Goal: Task Accomplishment & Management: Use online tool/utility

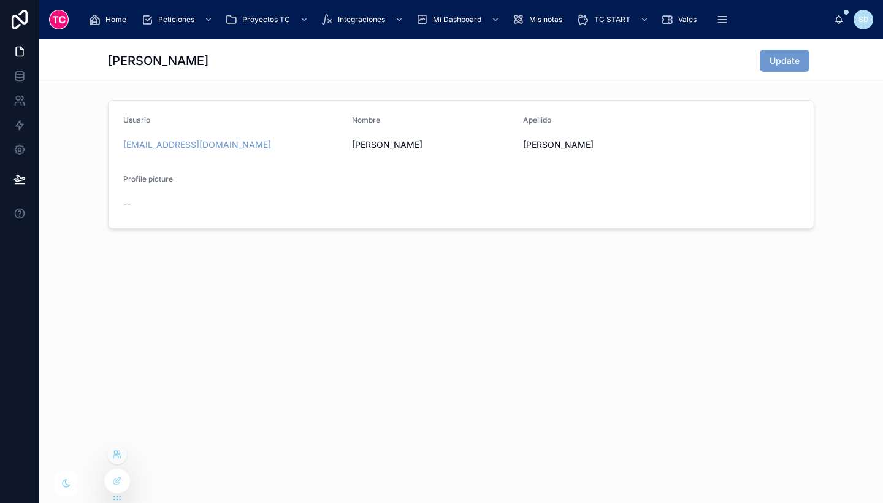
click at [116, 452] on icon at bounding box center [117, 455] width 10 height 10
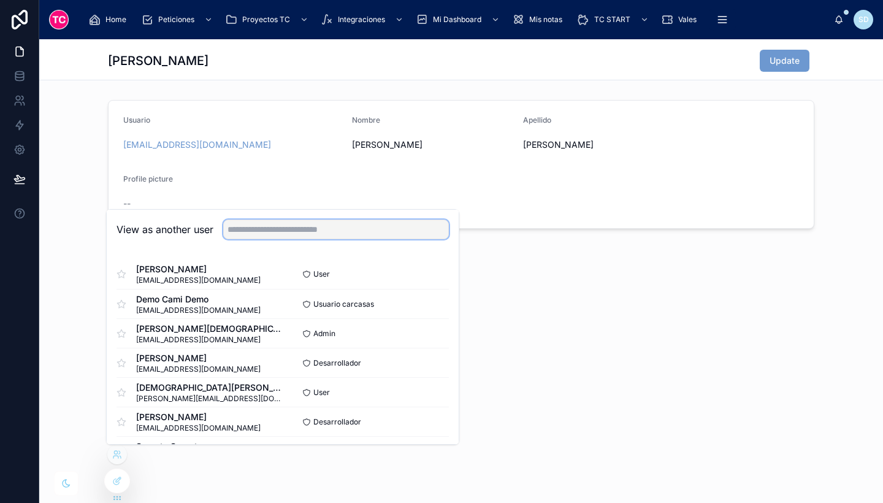
click at [297, 223] on input "text" at bounding box center [336, 230] width 226 height 20
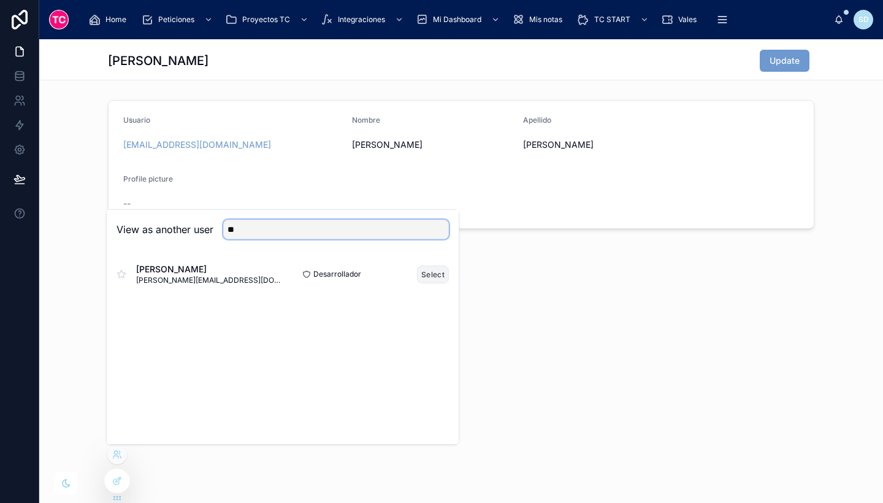
type input "**"
click at [442, 271] on button "Select" at bounding box center [433, 275] width 32 height 18
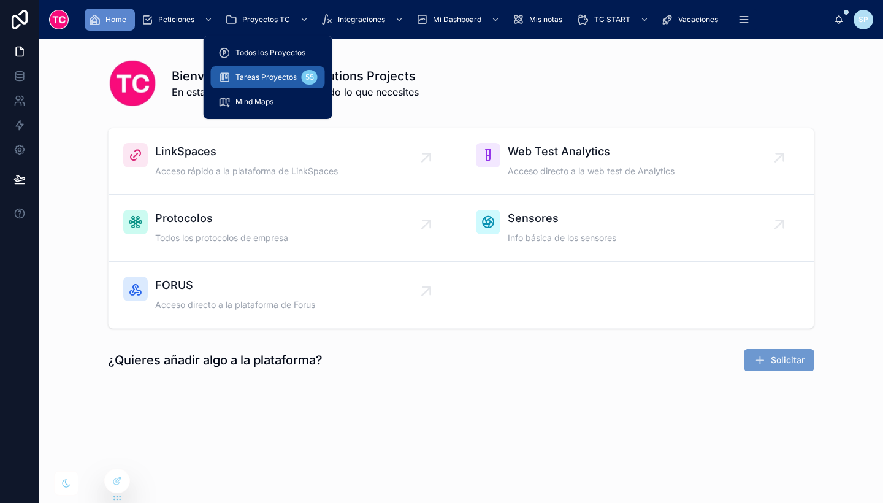
click at [289, 79] on span "Tareas Proyectos" at bounding box center [266, 77] width 61 height 10
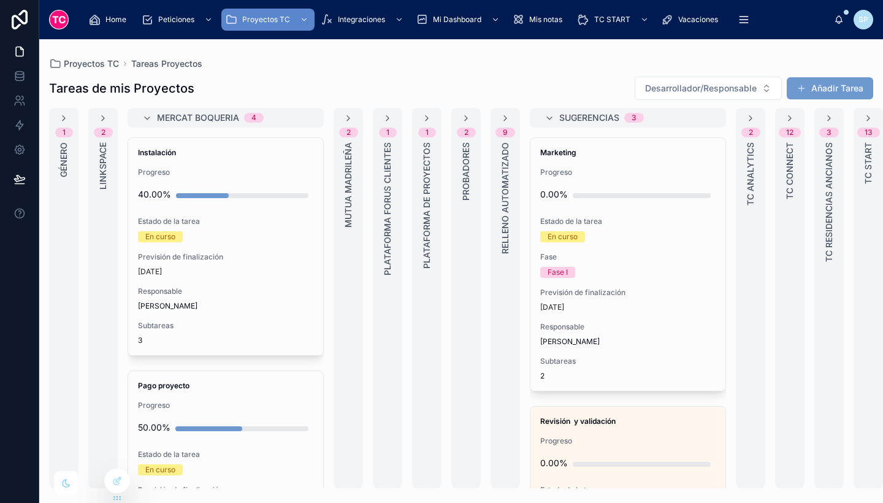
click at [369, 67] on div "Proyectos TC Tareas Proyectos" at bounding box center [461, 64] width 824 height 10
click at [191, 111] on div "Mercat Boqueria 4" at bounding box center [233, 118] width 152 height 20
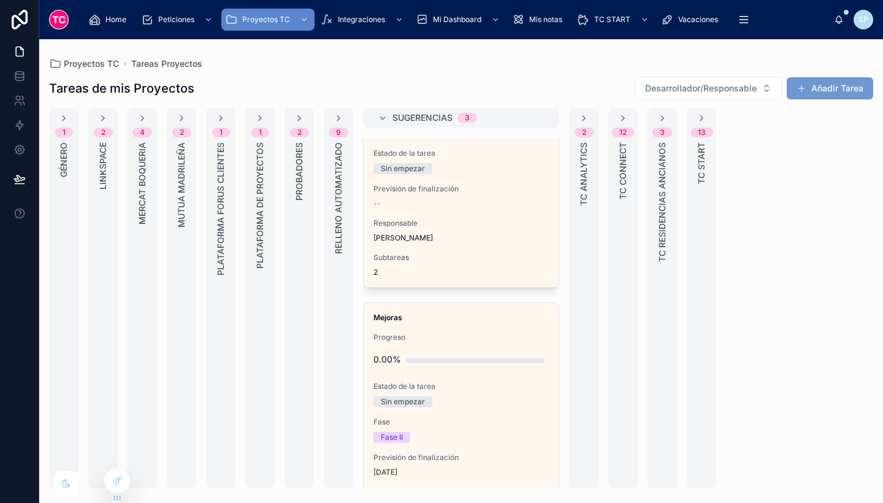
scroll to position [415, 0]
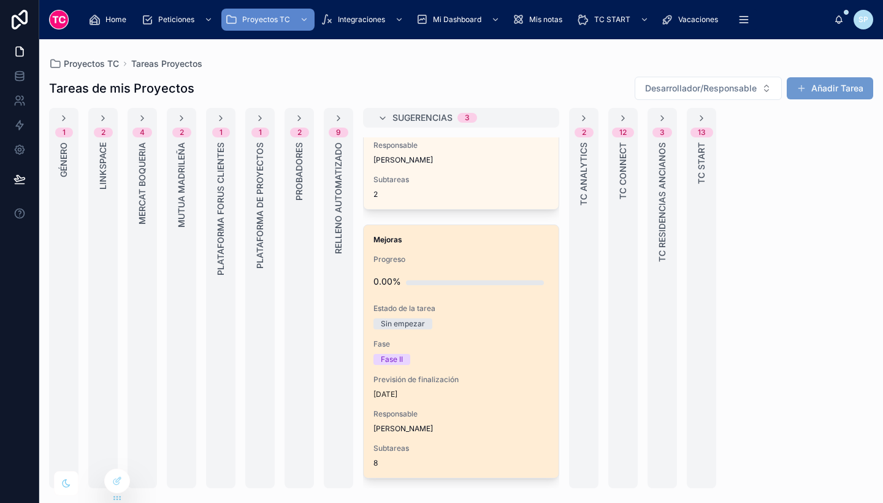
click at [499, 378] on span "Previsión de finalización" at bounding box center [460, 380] width 175 height 10
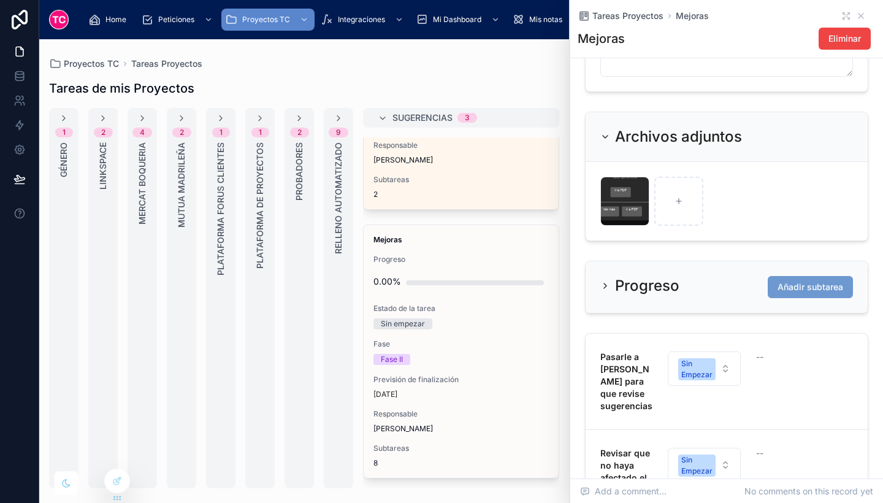
scroll to position [464, 0]
click at [669, 225] on div at bounding box center [678, 200] width 49 height 49
type input "**********"
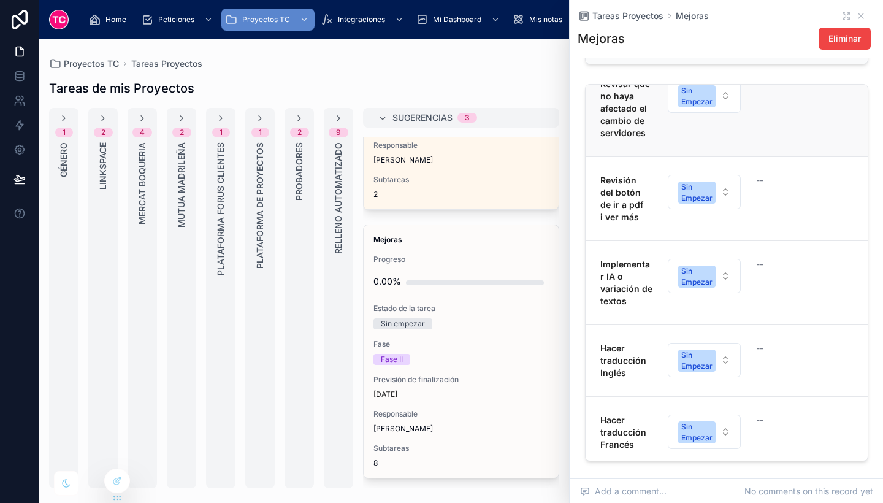
scroll to position [121, 0]
